Goal: Task Accomplishment & Management: Complete application form

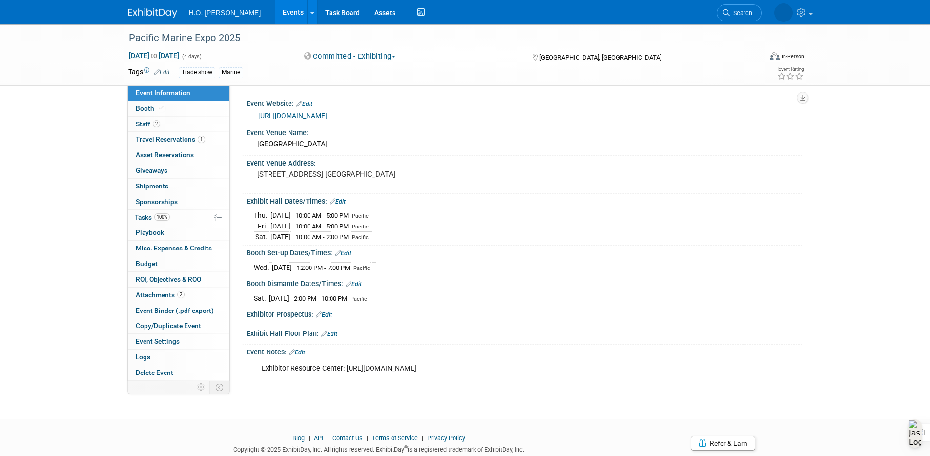
click at [275, 13] on link "Events" at bounding box center [293, 12] width 36 height 24
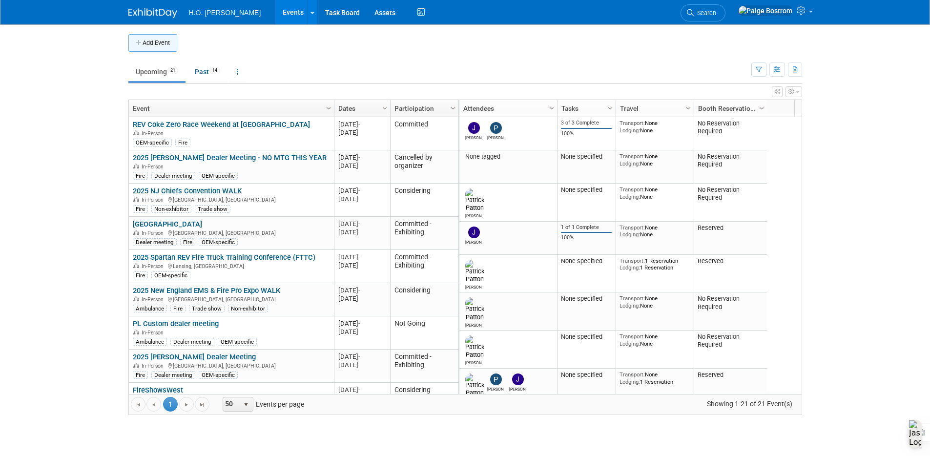
click at [144, 46] on button "Add Event" at bounding box center [152, 43] width 49 height 18
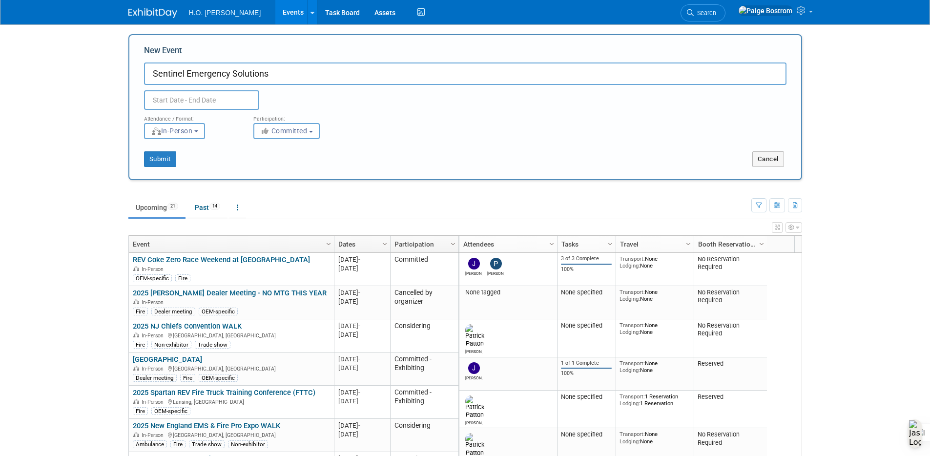
paste input "Open House/Customer Appreciation Event"
type input "Sentinel Emergency Solutions Open House/Customer Appreciation Event"
click at [166, 104] on input "text" at bounding box center [201, 100] width 115 height 20
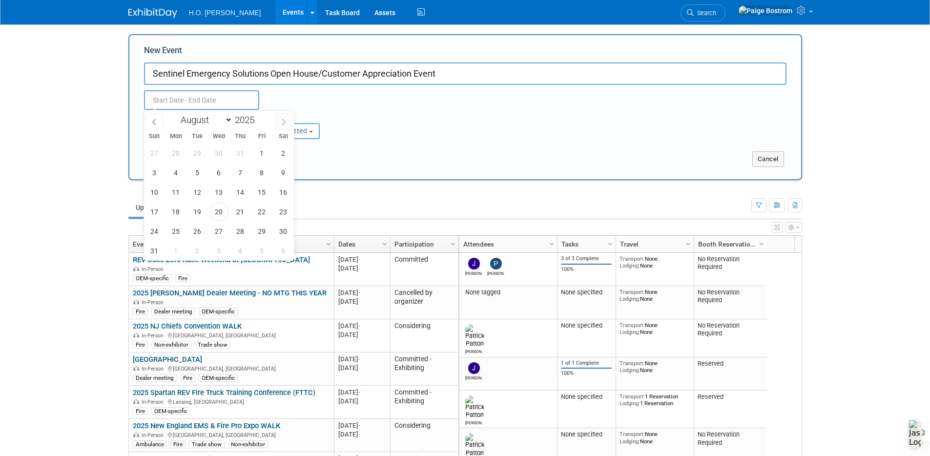
click at [282, 122] on icon at bounding box center [283, 122] width 7 height 7
select select "9"
click at [260, 155] on span "3" at bounding box center [261, 152] width 19 height 19
click at [280, 151] on span "4" at bounding box center [283, 152] width 19 height 19
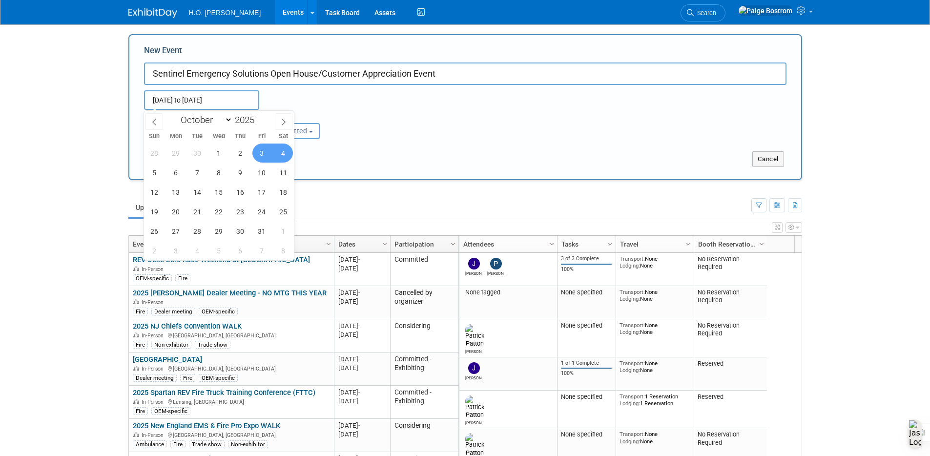
type input "[DATE] to [DATE]"
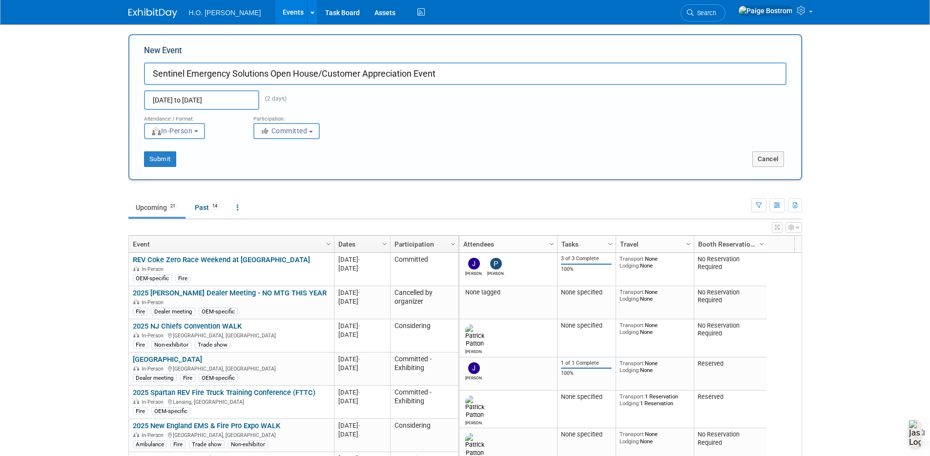
click at [280, 134] on span "Committed" at bounding box center [283, 131] width 47 height 8
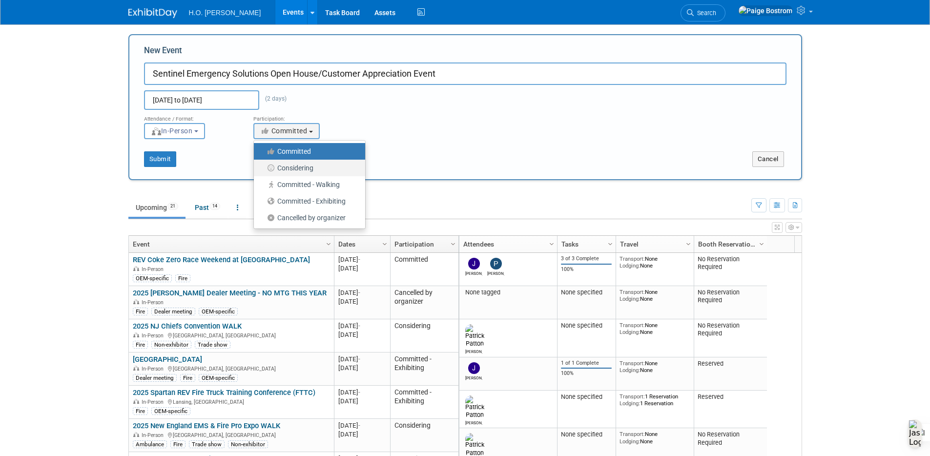
click at [297, 167] on label "Considering" at bounding box center [307, 168] width 97 height 13
click at [263, 167] on input "Considering" at bounding box center [259, 168] width 6 height 6
select select "2"
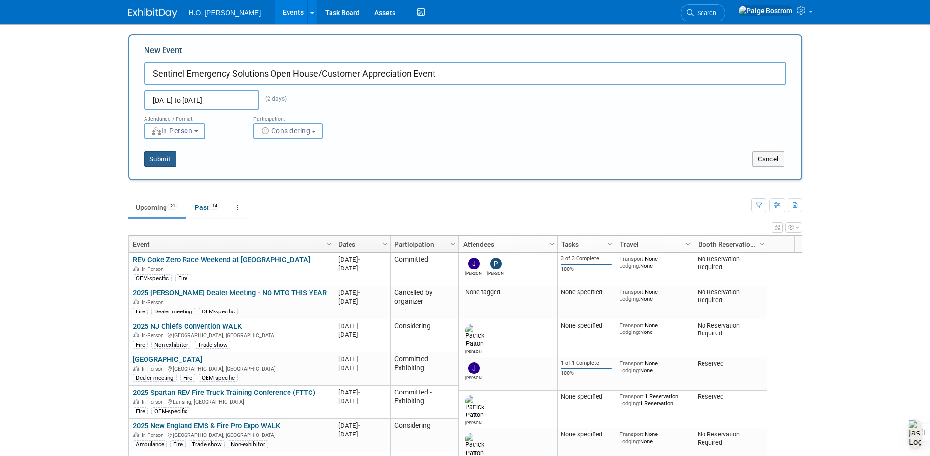
click at [166, 162] on button "Submit" at bounding box center [160, 159] width 32 height 16
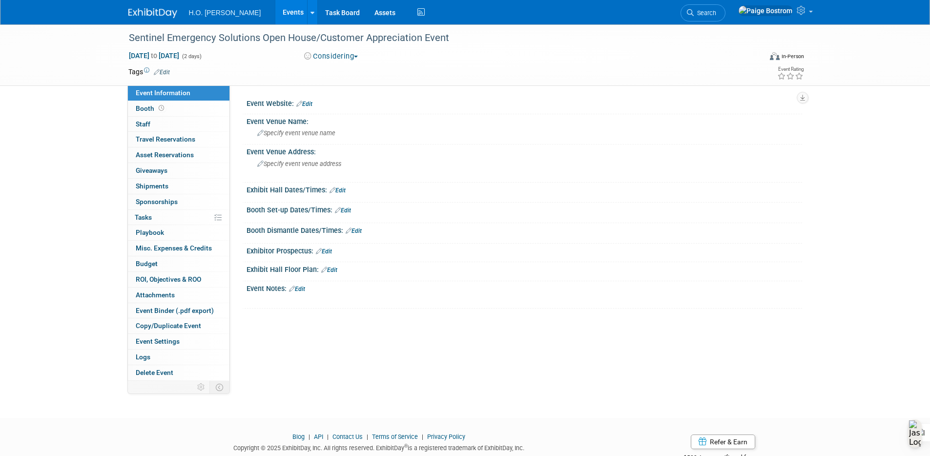
click at [166, 75] on link "Edit" at bounding box center [162, 72] width 16 height 7
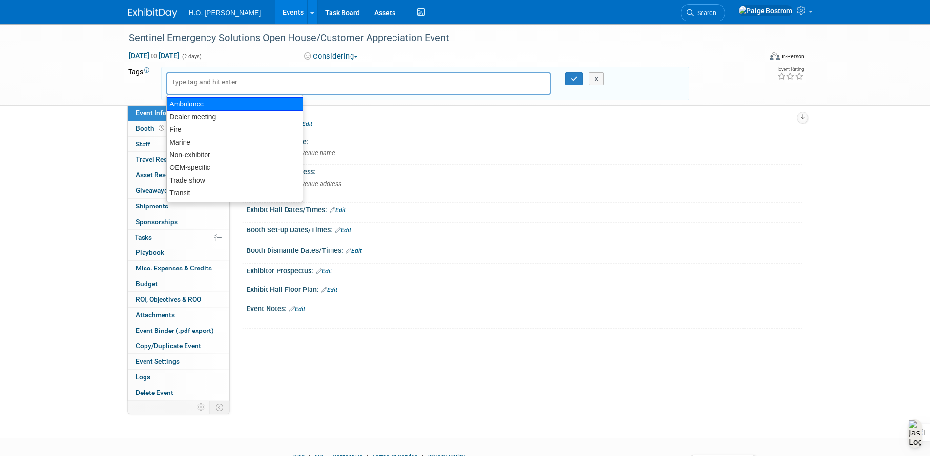
click at [233, 102] on div "Ambulance" at bounding box center [234, 104] width 137 height 14
type input "Ambulance"
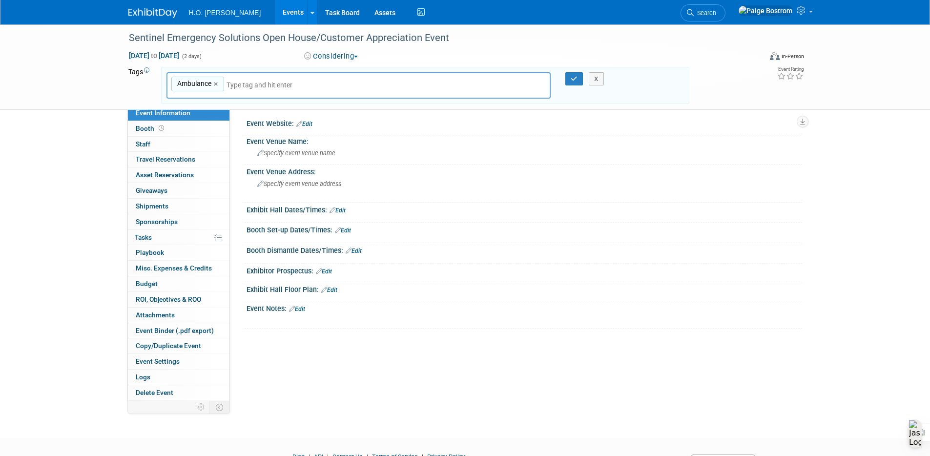
click at [254, 85] on input "text" at bounding box center [294, 85] width 137 height 10
click at [256, 87] on input "text" at bounding box center [294, 85] width 137 height 10
type input "de"
click at [245, 107] on div "Dealer meeting" at bounding box center [234, 109] width 137 height 14
type input "Ambulance, Dealer meeting"
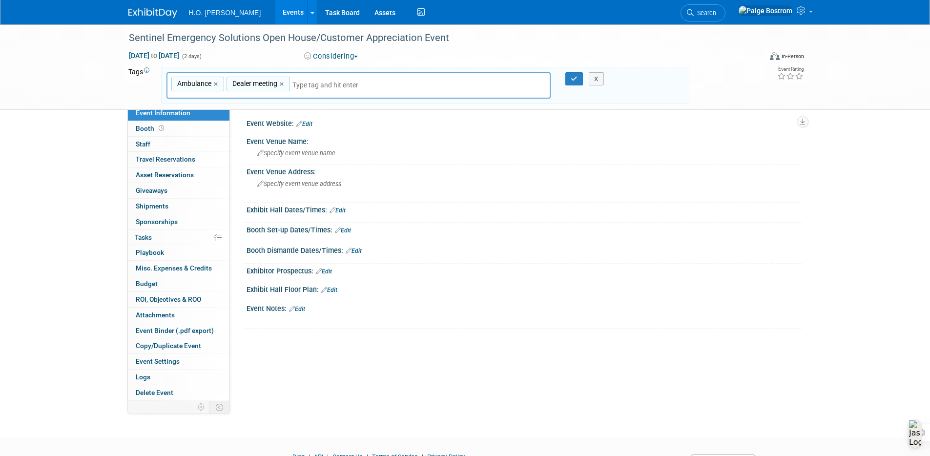
type input "o"
click at [238, 117] on div "OEM-specific" at bounding box center [234, 121] width 137 height 14
type input "Ambulance, Dealer meeting, OEM-specific"
click at [577, 77] on icon "button" at bounding box center [573, 79] width 7 height 6
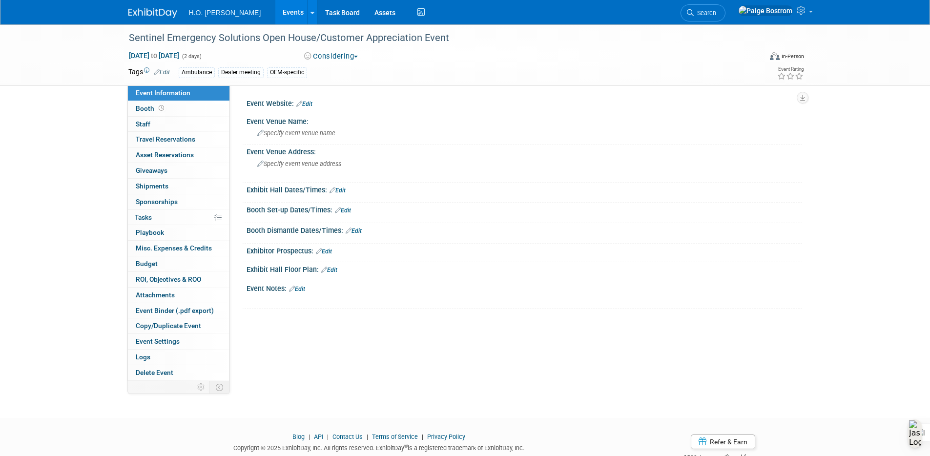
click at [43, 70] on div "Sentinel Emergency Solutions Open House/Customer Appreciation Event Oct 3, 2025…" at bounding box center [465, 54] width 930 height 61
